Goal: Transaction & Acquisition: Purchase product/service

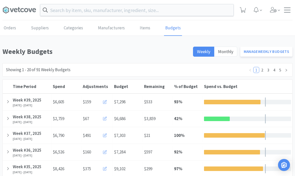
click at [9, 119] on div at bounding box center [7, 118] width 9 height 13
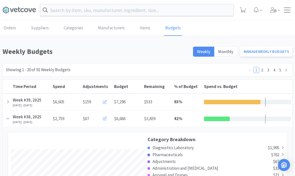
click at [288, 11] on div at bounding box center [287, 10] width 7 height 5
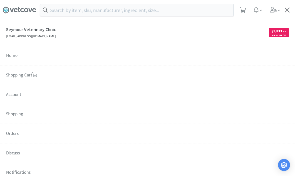
click at [19, 79] on link "Shopping Cart" at bounding box center [147, 75] width 295 height 20
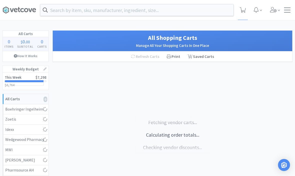
select select "2"
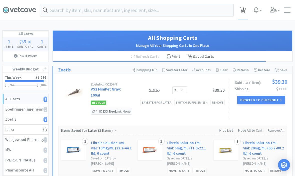
click at [20, 83] on link "This Week $7,298 $6,764 $ 6,804" at bounding box center [26, 80] width 46 height 17
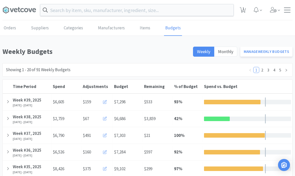
click at [9, 103] on icon at bounding box center [8, 101] width 3 height 4
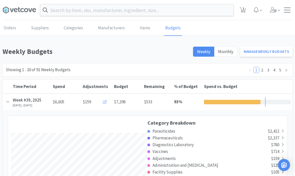
click at [207, 12] on input "text" at bounding box center [136, 10] width 193 height 12
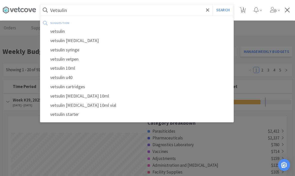
type input "Vetsulin"
click at [223, 10] on button "Search" at bounding box center [223, 10] width 21 height 12
select select "2"
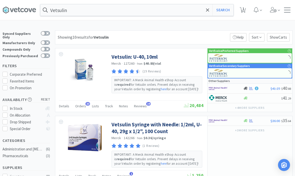
click at [234, 101] on div at bounding box center [223, 98] width 28 height 9
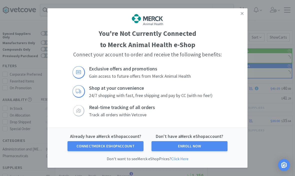
click at [243, 13] on icon at bounding box center [242, 13] width 3 height 5
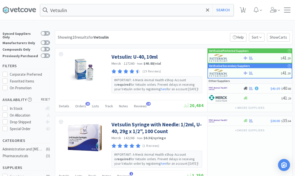
click at [246, 11] on icon at bounding box center [243, 10] width 6 height 6
select select "2"
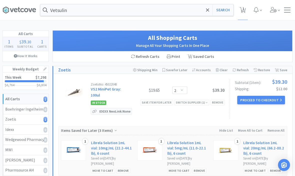
click at [44, 70] on icon at bounding box center [45, 68] width 3 height 3
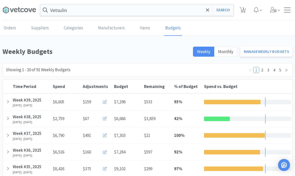
click at [7, 106] on div at bounding box center [7, 101] width 9 height 13
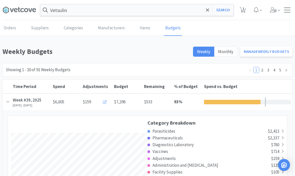
scroll to position [879, 290]
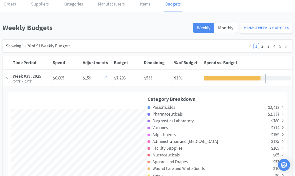
click at [102, 78] on button at bounding box center [106, 78] width 12 height 10
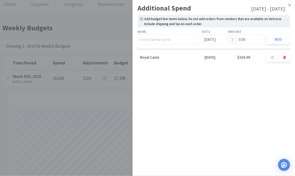
scroll to position [24, 0]
click at [151, 38] on input "text" at bounding box center [169, 39] width 63 height 10
type input "J"
type input "Merck - Vetsulin"
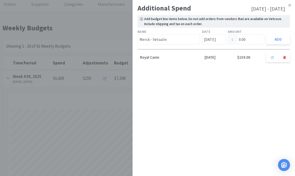
click at [252, 39] on input "0.00" at bounding box center [246, 40] width 36 height 10
click at [216, 40] on input "[DATE]" at bounding box center [214, 39] width 24 height 10
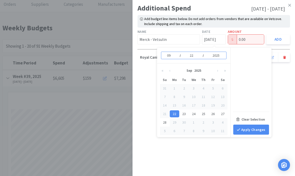
click at [166, 116] on div "21" at bounding box center [165, 113] width 10 height 7
click at [175, 115] on div "22" at bounding box center [175, 113] width 10 height 7
click at [249, 40] on input "0.00" at bounding box center [246, 40] width 36 height 10
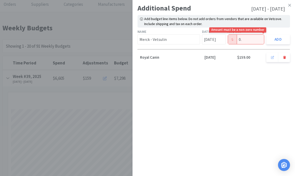
type input "0"
type input "83.00"
click at [282, 36] on button "Add" at bounding box center [278, 39] width 24 height 10
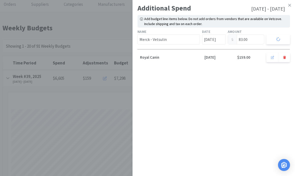
type input "0.00"
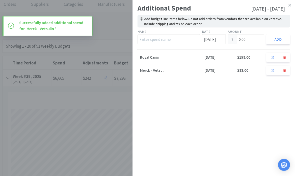
scroll to position [24, 0]
click at [292, 6] on link at bounding box center [289, 5] width 9 height 11
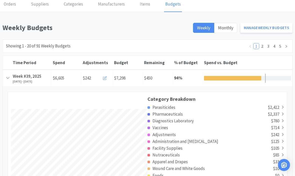
click at [10, 80] on div at bounding box center [7, 78] width 9 height 13
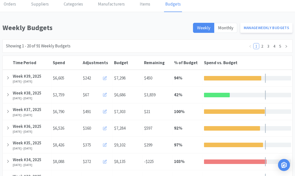
click at [13, 77] on div "Week #39, 2025" at bounding box center [31, 76] width 37 height 7
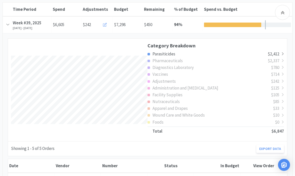
scroll to position [77, 0]
click at [8, 24] on icon at bounding box center [8, 24] width 4 height 3
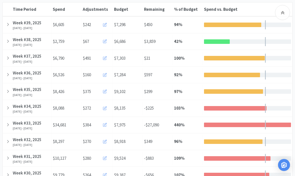
click at [4, 41] on div at bounding box center [7, 41] width 9 height 13
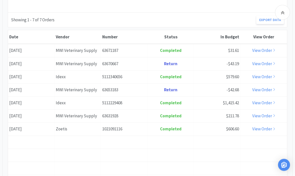
scroll to position [219, 0]
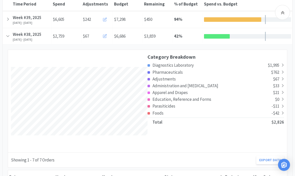
click at [10, 36] on div at bounding box center [7, 36] width 9 height 13
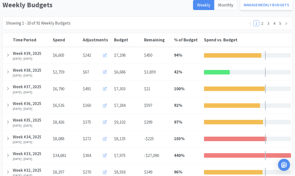
scroll to position [43, 0]
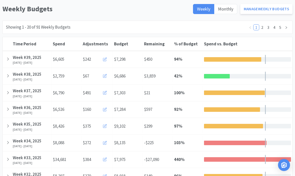
click at [12, 59] on div "Time Period Week #39, [DATE], 2025 - [DATE]" at bounding box center [32, 59] width 40 height 17
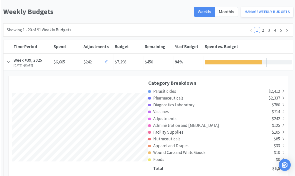
scroll to position [0, 0]
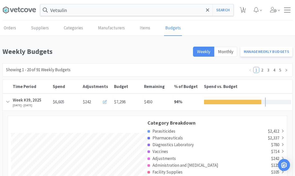
click at [208, 11] on icon at bounding box center [207, 10] width 3 height 5
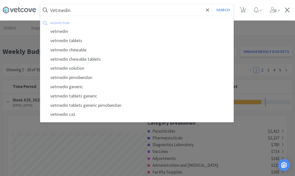
type input "Vetmedin"
click at [223, 10] on button "Search" at bounding box center [223, 10] width 21 height 12
select select "2"
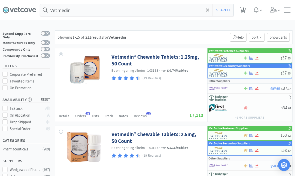
click at [156, 56] on link "Vetmedin® Chewable Tablets: 1.25mg, 50 Count" at bounding box center [157, 60] width 91 height 14
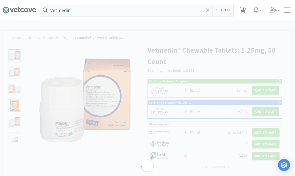
select select "128835"
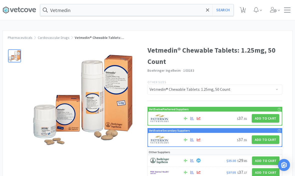
click at [269, 122] on button "Add to Cart" at bounding box center [266, 118] width 28 height 9
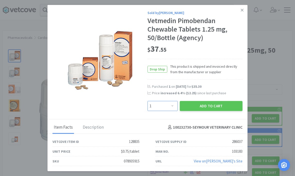
click at [170, 103] on select "Enter Quantity 1 2 3 4 5 6 7 8 9 10 11 12 13 14 15 16 17 18 19 20 Enter Quantity" at bounding box center [163, 106] width 30 height 10
select select "2"
click at [218, 110] on button "Add to Cart" at bounding box center [211, 106] width 63 height 10
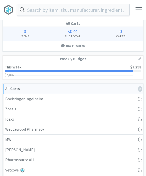
select select "2"
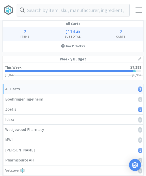
click at [104, 12] on input "text" at bounding box center [73, 10] width 112 height 12
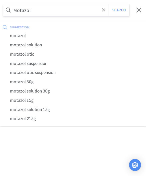
type input "Motazol"
click at [119, 10] on button "Search" at bounding box center [119, 10] width 21 height 12
select select "2"
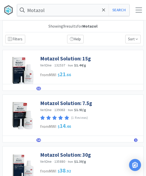
click at [80, 104] on link "Motazol Solution: 7.5g" at bounding box center [66, 103] width 52 height 7
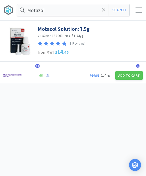
click at [130, 76] on button "Add to Cart" at bounding box center [130, 75] width 28 height 9
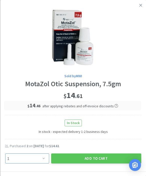
click at [47, 158] on select "Enter Quantity 1 2 3 4 5 6 7 8 9 10 11 12 13 14 15 16 17 18 19 20 Enter Quantity" at bounding box center [27, 158] width 44 height 10
select select "2"
click at [101, 160] on button "Add to Cart" at bounding box center [96, 158] width 90 height 10
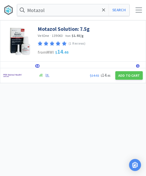
click at [104, 11] on icon at bounding box center [103, 10] width 3 height 5
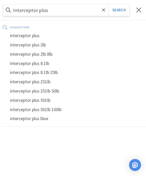
type input "Interceptor plus"
click at [119, 10] on button "Search" at bounding box center [119, 10] width 21 height 12
select select "2"
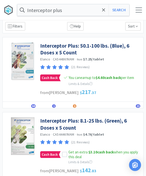
scroll to position [14, 0]
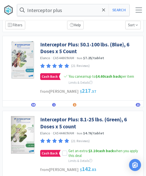
click at [64, 152] on icon at bounding box center [64, 153] width 3 height 3
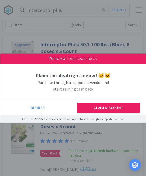
click at [118, 113] on button "Claim Discount" at bounding box center [108, 108] width 63 height 10
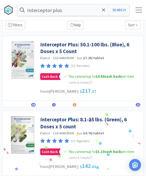
click at [110, 122] on link "Interceptor Plus: 8.1-25 lbs. (Green), 6 Doses x 5 count" at bounding box center [90, 123] width 101 height 14
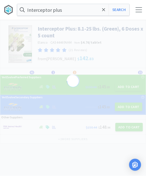
scroll to position [0, 0]
select select "155730"
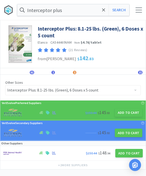
click at [130, 113] on button "Add to Cart" at bounding box center [129, 112] width 28 height 9
select select "1"
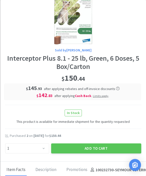
scroll to position [38, 0]
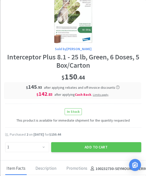
click at [97, 144] on button "Add to Cart" at bounding box center [96, 147] width 90 height 10
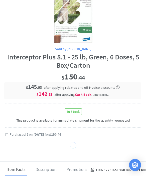
select select "1"
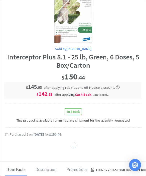
select select "1"
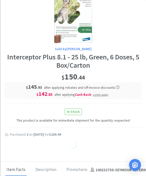
select select "1"
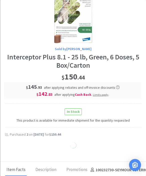
select select "1"
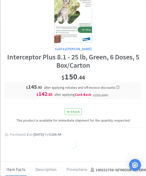
select select "1"
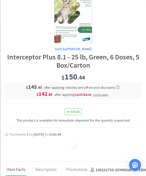
select select "1"
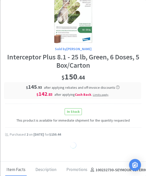
select select "1"
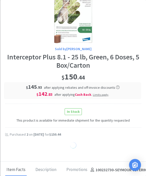
select select "1"
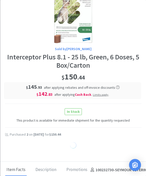
select select "1"
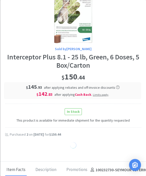
select select "1"
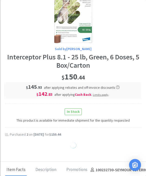
select select "1"
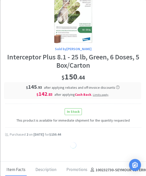
select select "1"
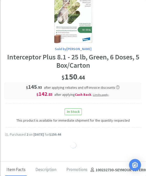
select select "1"
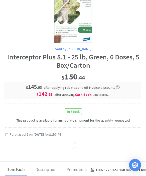
select select "1"
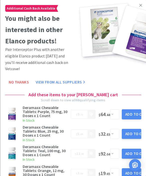
scroll to position [0, 0]
click at [142, 6] on icon at bounding box center [141, 5] width 3 height 3
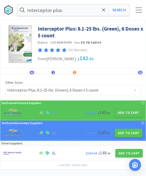
click at [102, 14] on span at bounding box center [104, 10] width 6 height 11
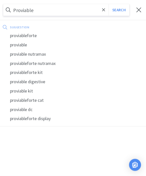
type input "Proviable"
click at [119, 10] on button "Search" at bounding box center [119, 10] width 21 height 12
select select "2"
select select "1"
select select "2"
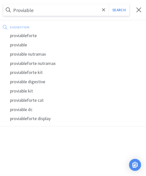
select select "2"
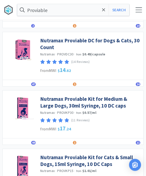
scroll to position [251, 0]
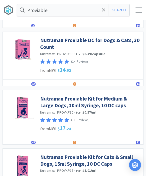
click at [121, 103] on link "Nutramax Proviable Kit for Medium & Large Dogs, 30ml Syringe, 10 DC caps" at bounding box center [90, 102] width 101 height 14
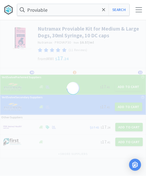
scroll to position [0, 0]
select select "188964"
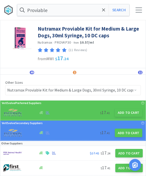
click at [126, 112] on button "Add to Cart" at bounding box center [129, 112] width 28 height 9
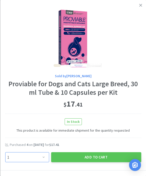
click at [42, 158] on select "Enter Quantity 1 2 3 4 5 6 7 8 9 10 11 12 13 14 15 16 17 18 19 20 Enter Quantity" at bounding box center [27, 157] width 44 height 10
select select "2"
click at [101, 153] on button "Add to Cart" at bounding box center [96, 157] width 90 height 10
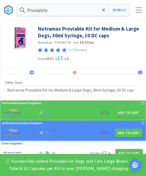
click at [106, 9] on span at bounding box center [104, 10] width 6 height 11
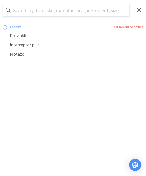
scroll to position [0, 0]
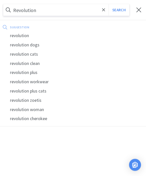
type input "Revolution"
click at [119, 10] on button "Search" at bounding box center [119, 10] width 21 height 12
select select "2"
select select "1"
select select "2"
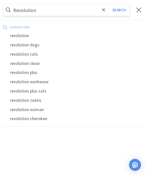
select select "2"
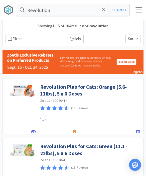
scroll to position [0, 0]
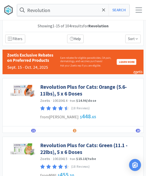
click at [72, 12] on input "Revolution" at bounding box center [73, 10] width 112 height 12
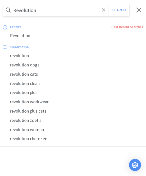
scroll to position [0, 0]
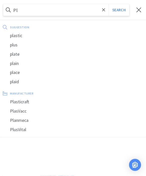
type input "P"
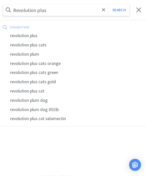
type input "Revolution plus"
click at [119, 10] on button "Search" at bounding box center [119, 10] width 21 height 12
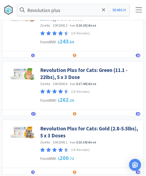
scroll to position [190, 0]
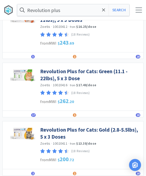
click at [101, 74] on link "Revolution Plus for Cats: Green (11.1 - 22lbs), 5 x 3 Dose" at bounding box center [90, 75] width 101 height 14
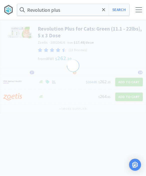
select select "286811"
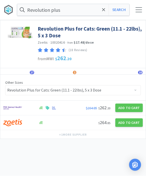
select select "2"
select select "1"
select select "2"
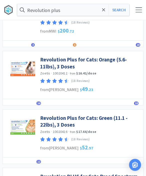
scroll to position [318, 0]
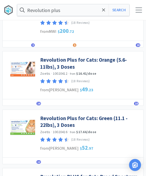
click at [107, 121] on link "Revolution Plus for Cats: Green (11.1 - 22lbs), 3 Doses" at bounding box center [90, 122] width 101 height 14
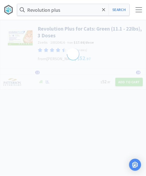
select select "286638"
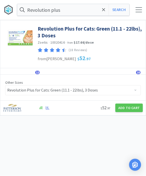
click at [122, 107] on button "Add to Cart" at bounding box center [130, 108] width 28 height 9
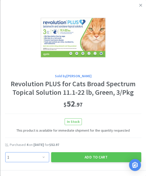
click at [47, 158] on select "Enter Quantity 1 2 3 4 5 6 7 8 9 10 11 12 13 14 15 16 17 18 19 20 Enter Quantity" at bounding box center [27, 157] width 44 height 10
select select "2"
click at [106, 156] on button "Add to Cart" at bounding box center [96, 157] width 90 height 10
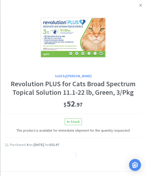
select select "1"
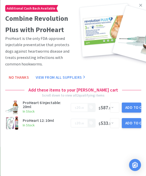
click at [142, 5] on icon at bounding box center [141, 5] width 3 height 5
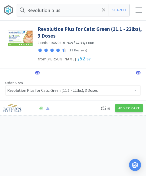
click at [104, 12] on icon at bounding box center [103, 10] width 3 height 5
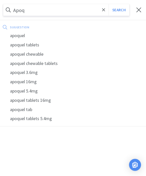
type input "Apoq"
click at [38, 33] on div "apoquel" at bounding box center [73, 35] width 146 height 9
select select "2"
select select "1"
select select "2"
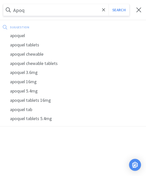
select select "2"
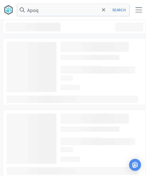
type input "apoquel"
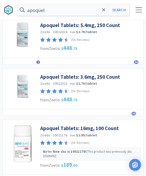
scroll to position [188, 0]
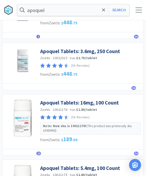
click at [103, 101] on link "Apoquel Tablets: 16mg, 100 Count" at bounding box center [79, 102] width 79 height 7
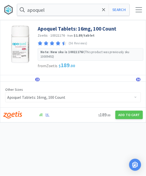
click at [133, 117] on button "Add to Cart" at bounding box center [130, 115] width 28 height 9
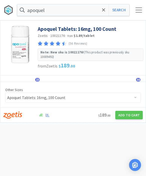
select select "1"
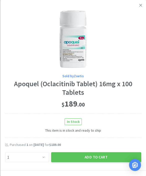
click at [104, 156] on button "Add to Cart" at bounding box center [96, 157] width 90 height 10
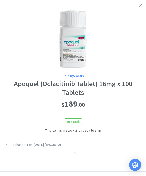
select select "1"
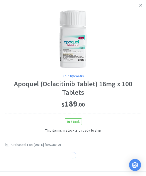
select select "1"
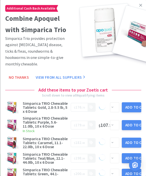
click at [145, 8] on link at bounding box center [141, 5] width 9 height 11
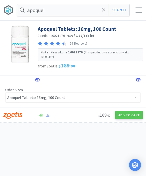
click at [104, 15] on span at bounding box center [104, 10] width 6 height 11
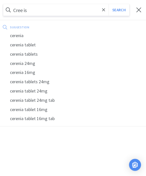
type input "Cree is"
click at [119, 10] on button "Search" at bounding box center [119, 10] width 21 height 12
select select "2"
select select "1"
select select "2"
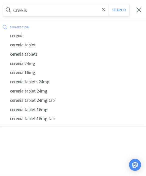
select select "2"
select select "1"
select select "2"
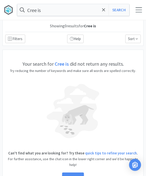
scroll to position [0, 0]
click at [106, 11] on span at bounding box center [104, 10] width 6 height 11
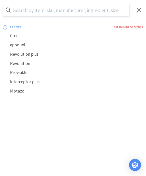
scroll to position [0, 0]
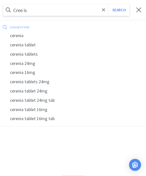
type input "Cree is"
click at [119, 10] on button "Search" at bounding box center [119, 10] width 21 height 12
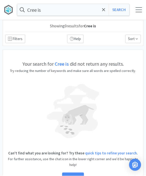
scroll to position [0, 0]
click at [106, 11] on span at bounding box center [104, 10] width 6 height 11
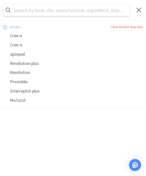
scroll to position [0, 0]
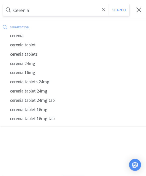
click at [33, 35] on div "cerenia" at bounding box center [73, 35] width 146 height 9
type input "cerenia"
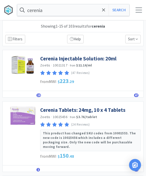
click at [92, 60] on link "Cerenia Injectable Solution: 20ml" at bounding box center [78, 58] width 77 height 7
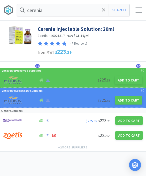
click at [131, 83] on button "Add to Cart" at bounding box center [129, 80] width 28 height 9
select select "1"
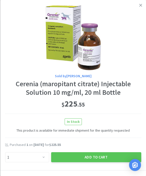
click at [101, 153] on button "Add to Cart" at bounding box center [96, 157] width 90 height 10
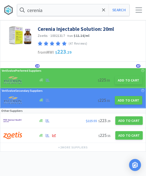
click at [109, 12] on button "Search" at bounding box center [119, 10] width 21 height 12
select select "2"
select select "1"
select select "2"
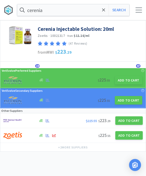
select select "2"
select select "1"
select select "2"
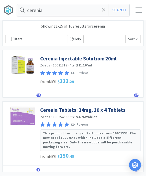
click at [105, 12] on icon at bounding box center [103, 10] width 3 height 5
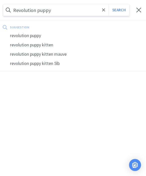
type input "Revolution puppy"
click at [119, 10] on button "Search" at bounding box center [119, 10] width 21 height 12
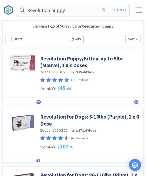
click at [94, 63] on link "Revolution Puppy/Kitten: up to 5lbs (Mauve), 1 x 3 Doses" at bounding box center [90, 62] width 101 height 14
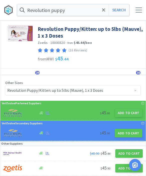
click at [127, 116] on button "Add to Cart" at bounding box center [129, 112] width 28 height 9
select select "1"
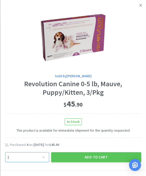
click at [43, 157] on select "Enter Quantity 1 2 3 4 5 6 7 8 9 10 11 12 13 14 15 16 17 18 19 20 Enter Quantity" at bounding box center [27, 157] width 44 height 10
click at [105, 154] on button "Add to Cart" at bounding box center [96, 157] width 90 height 10
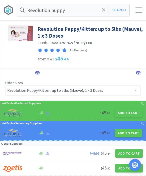
click at [104, 9] on icon at bounding box center [103, 10] width 3 height 5
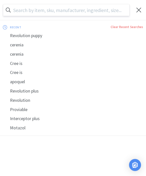
type input "N"
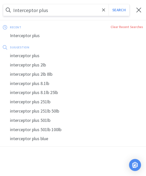
type input "Interceptor plus"
click at [119, 10] on button "Search" at bounding box center [119, 10] width 21 height 12
select select "2"
select select "1"
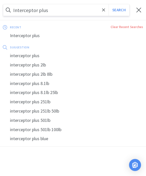
select select "2"
select select "1"
select select "2"
select select "1"
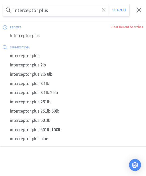
select select "2"
